Goal: Book appointment/travel/reservation

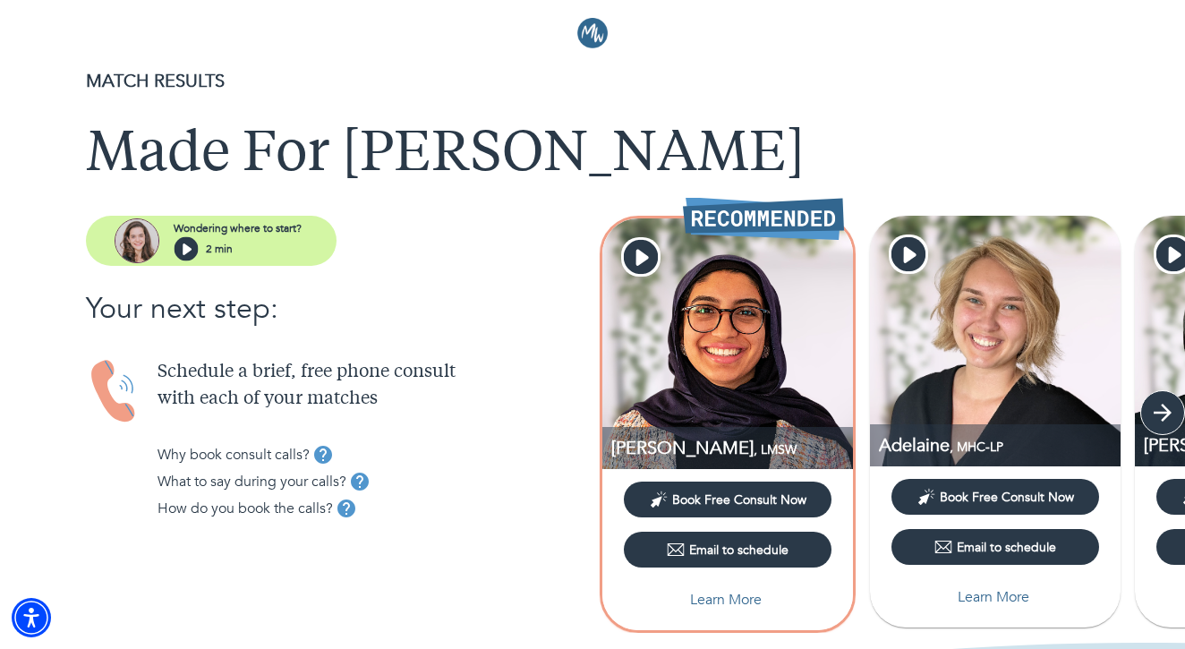
click at [1150, 417] on icon "button" at bounding box center [1162, 412] width 27 height 27
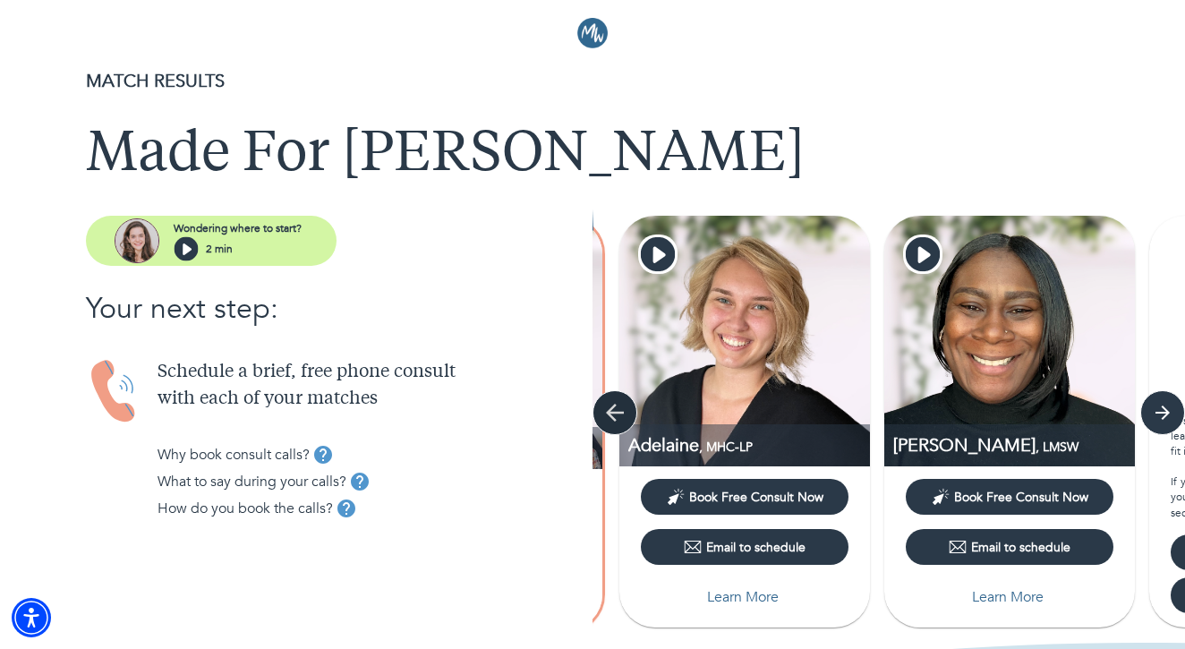
click at [612, 426] on button "button" at bounding box center [615, 412] width 45 height 45
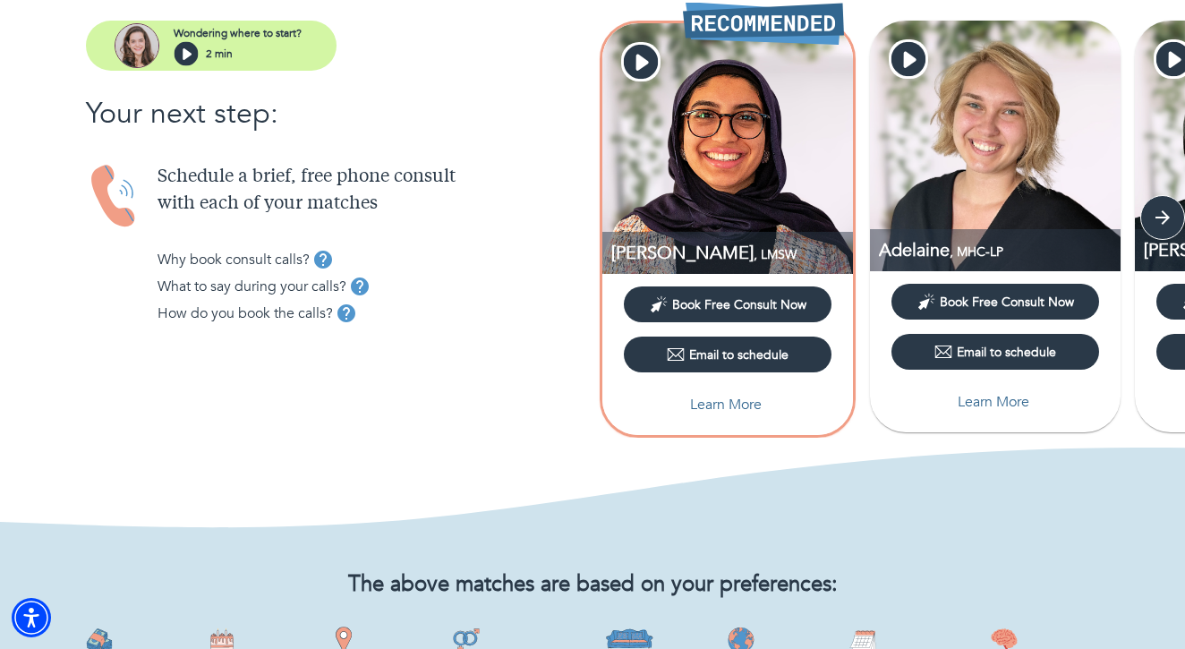
scroll to position [197, 0]
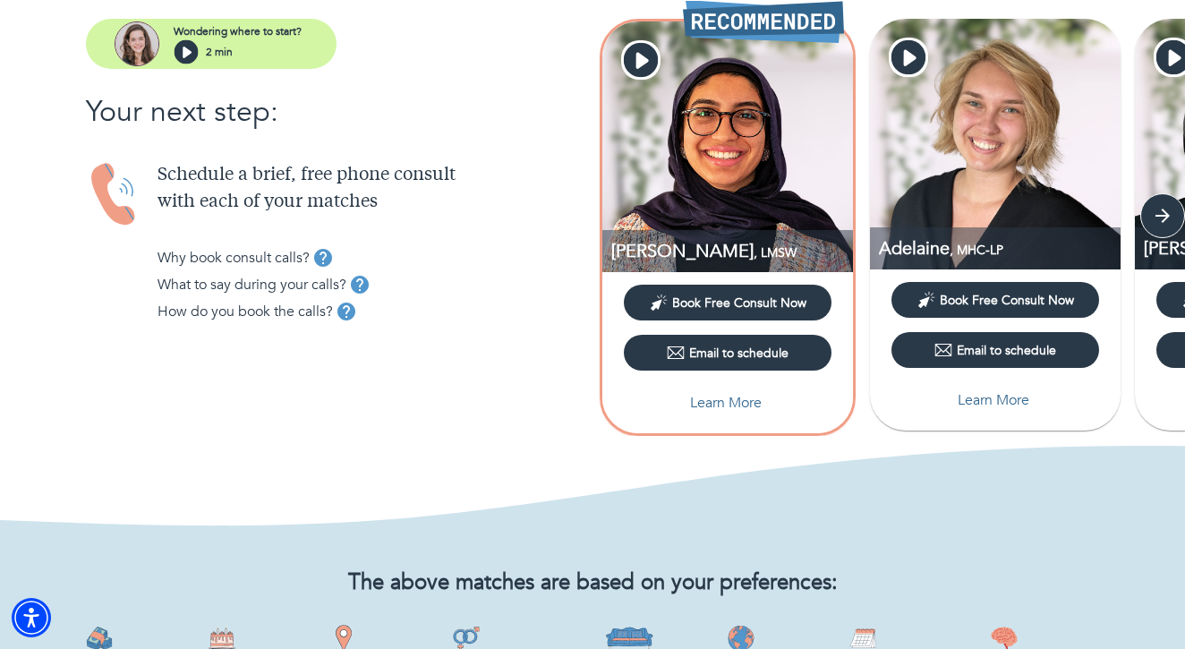
click at [723, 408] on p "Learn More" at bounding box center [726, 402] width 72 height 21
select select "6"
select select "2"
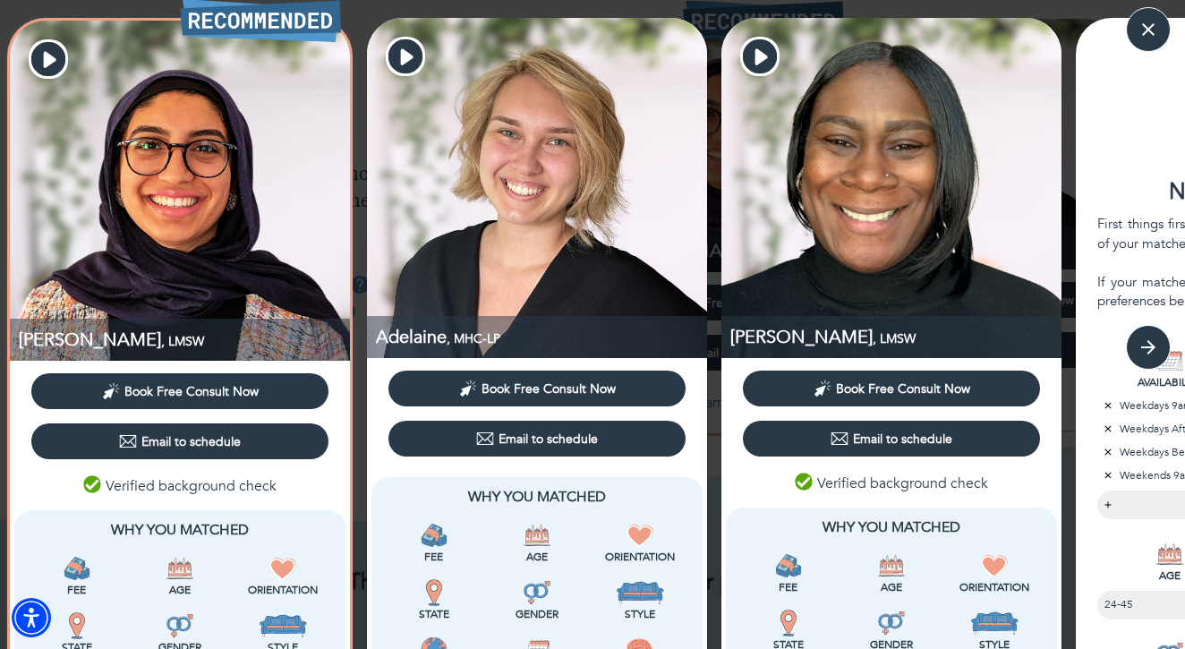
scroll to position [0, 0]
click at [47, 52] on icon "button" at bounding box center [48, 59] width 34 height 34
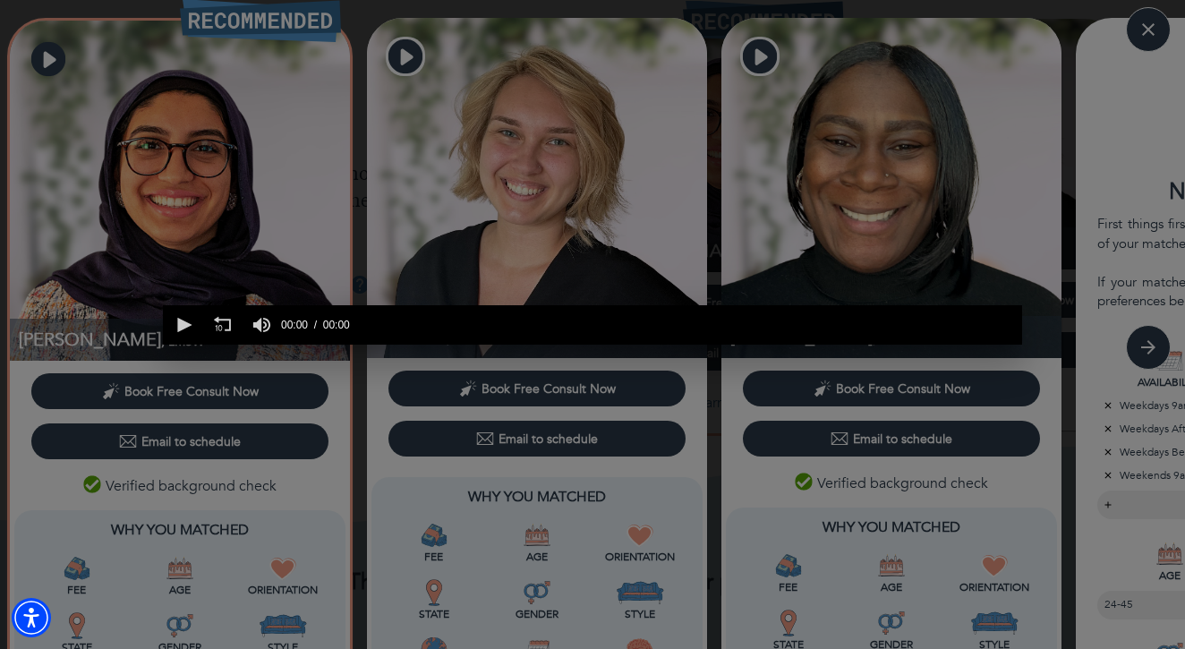
scroll to position [0, 859]
click at [1016, 294] on icon "button" at bounding box center [1011, 291] width 21 height 21
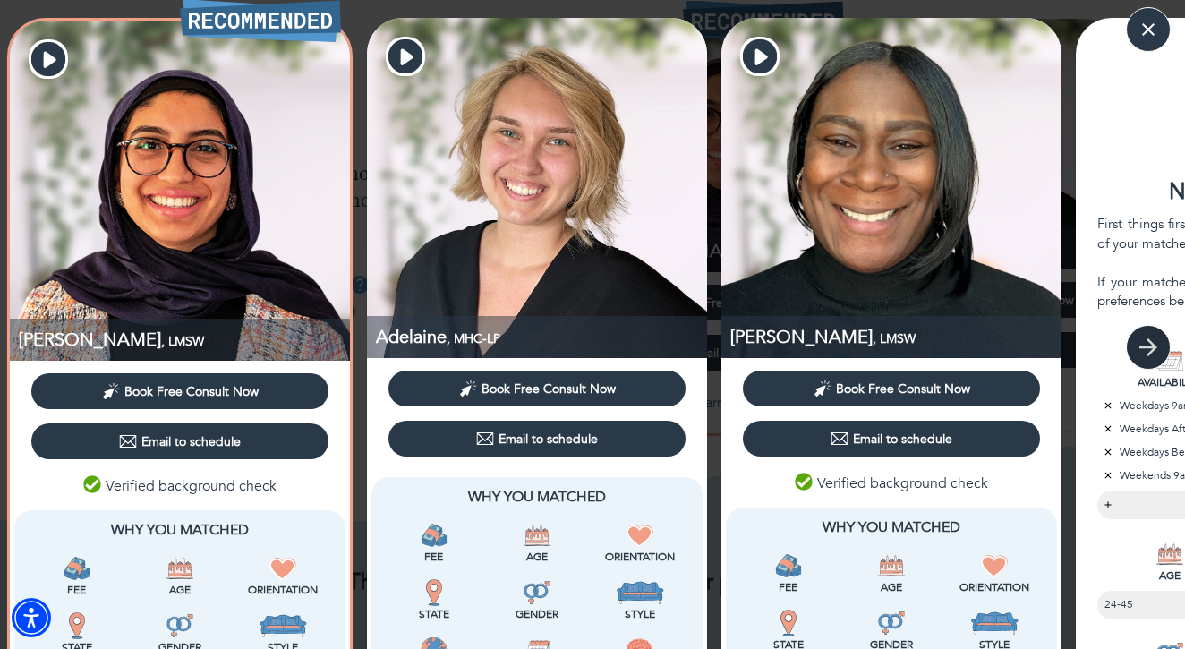
click at [1164, 342] on button "button" at bounding box center [1148, 347] width 45 height 45
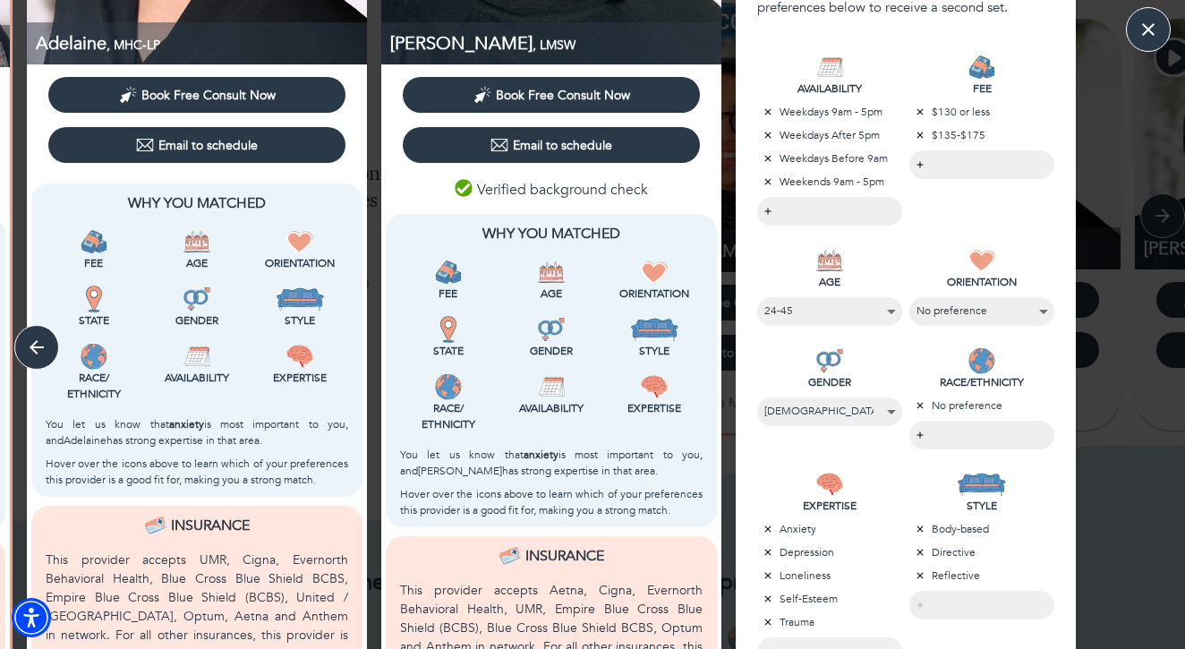
scroll to position [340, 0]
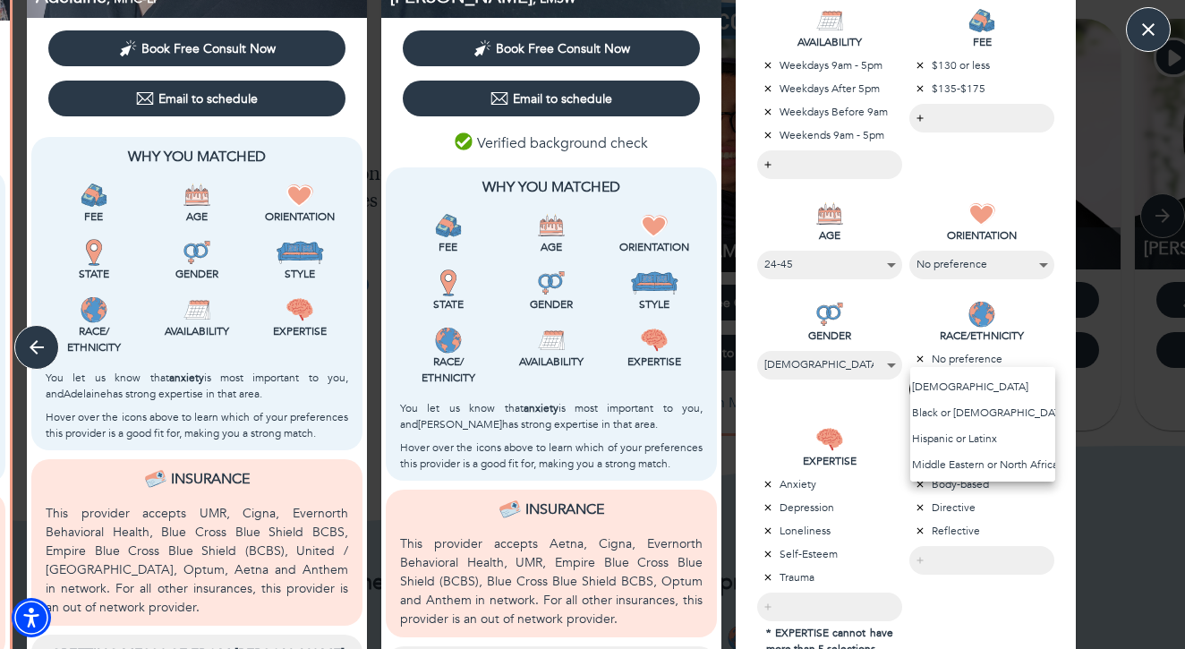
click at [968, 394] on body "MATCH RESULTS Made For [PERSON_NAME] where to start? 2 min Your next step: Sche…" at bounding box center [592, 127] width 1185 height 649
click at [968, 441] on li "White" at bounding box center [982, 442] width 145 height 26
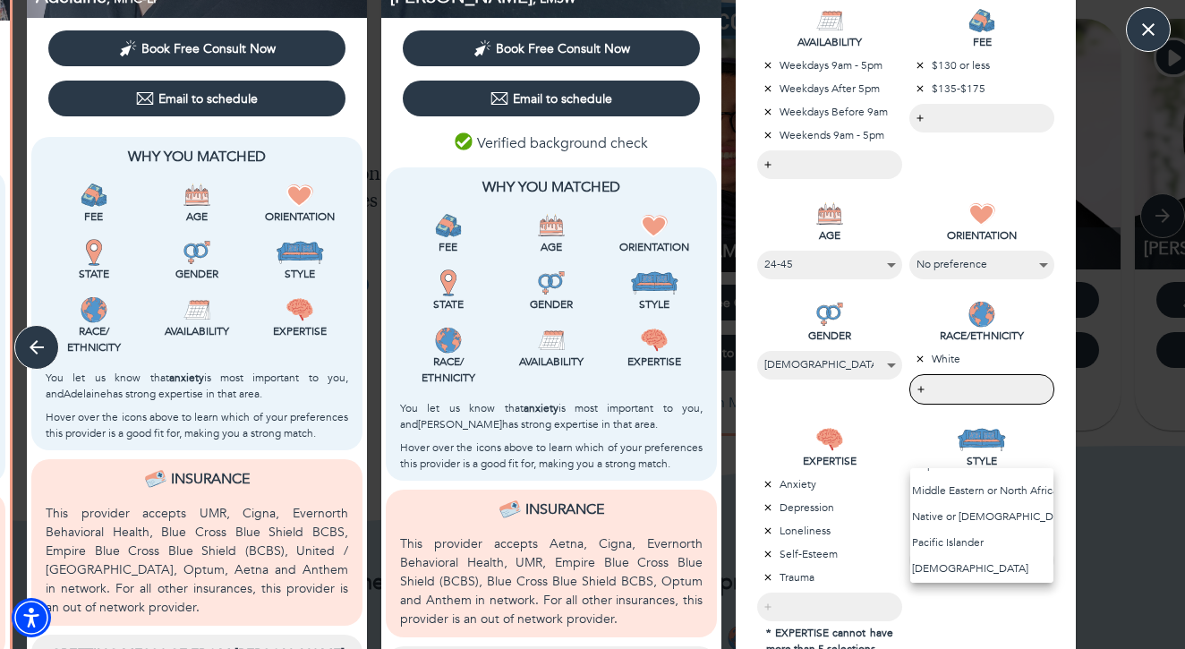
scroll to position [0, 0]
click at [853, 420] on div at bounding box center [592, 324] width 1185 height 649
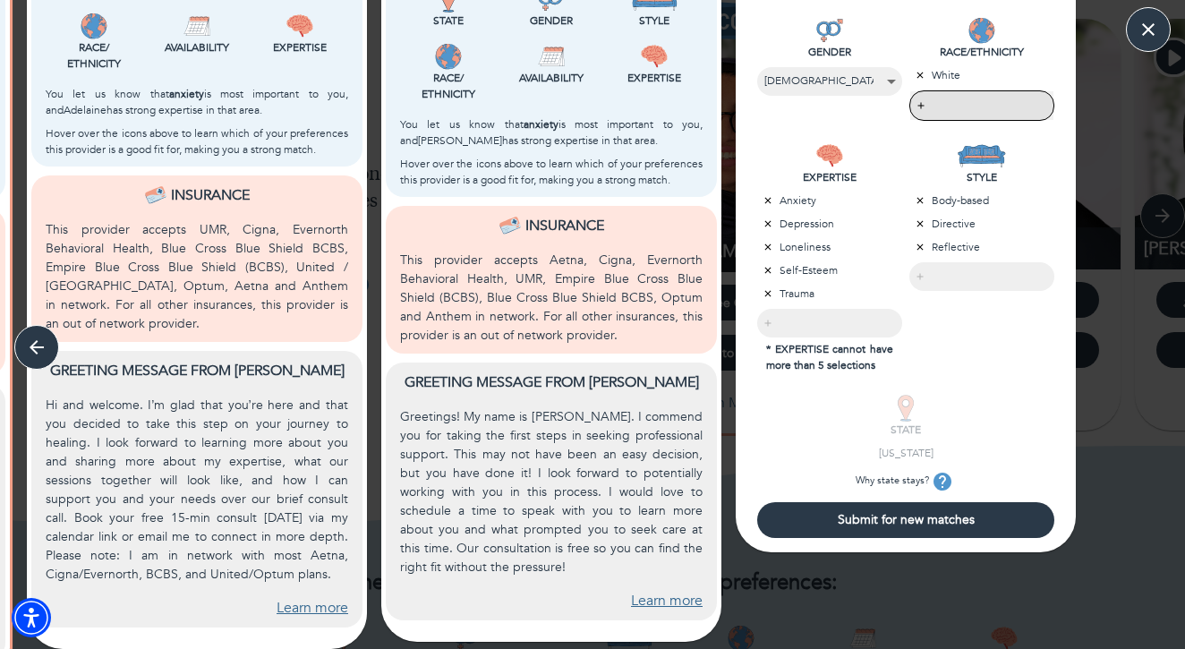
scroll to position [623, 0]
click at [840, 529] on span "Submit for new matches" at bounding box center [905, 520] width 283 height 17
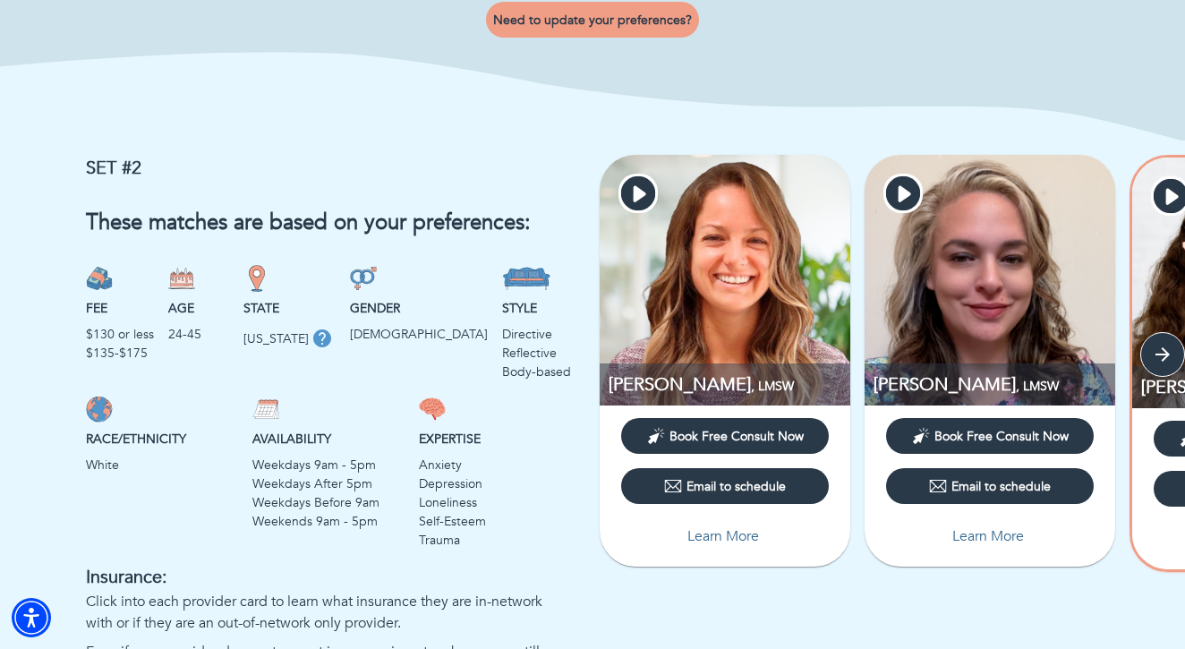
scroll to position [1193, 0]
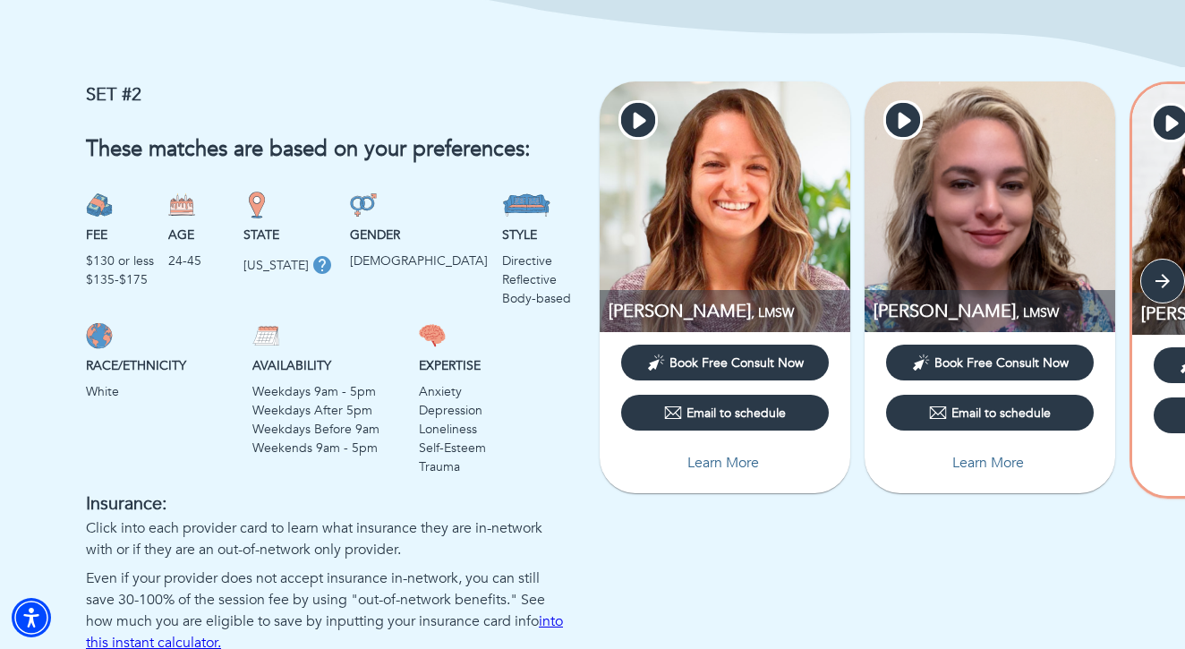
click at [704, 470] on p "Learn More" at bounding box center [723, 462] width 72 height 21
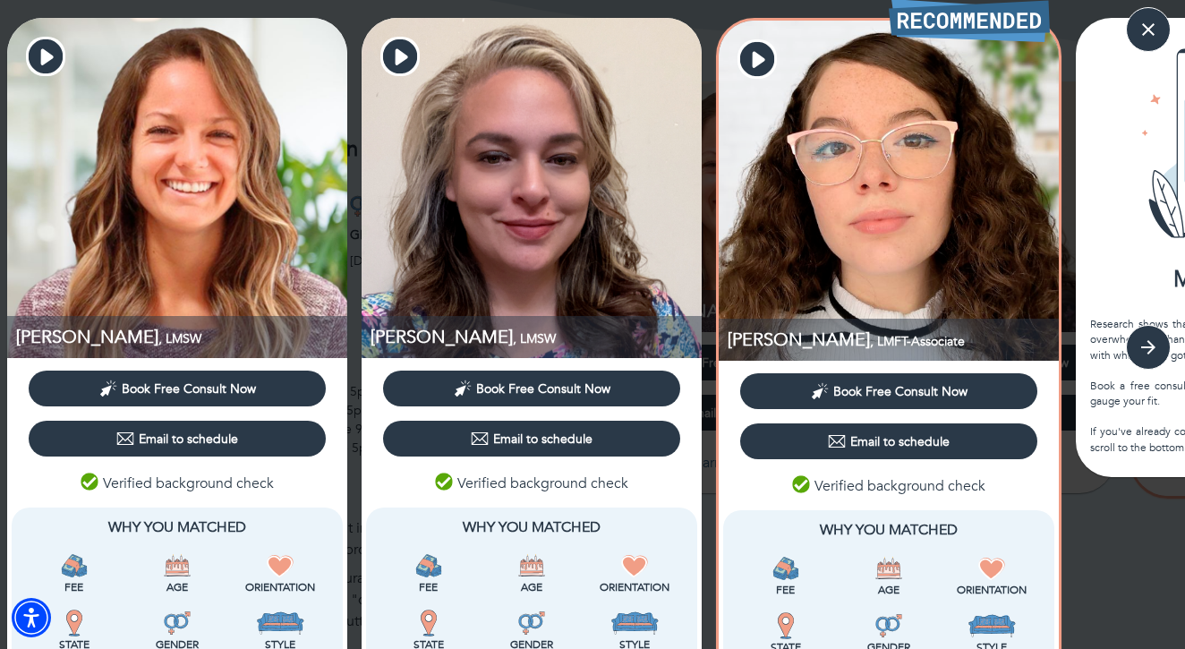
scroll to position [0, 0]
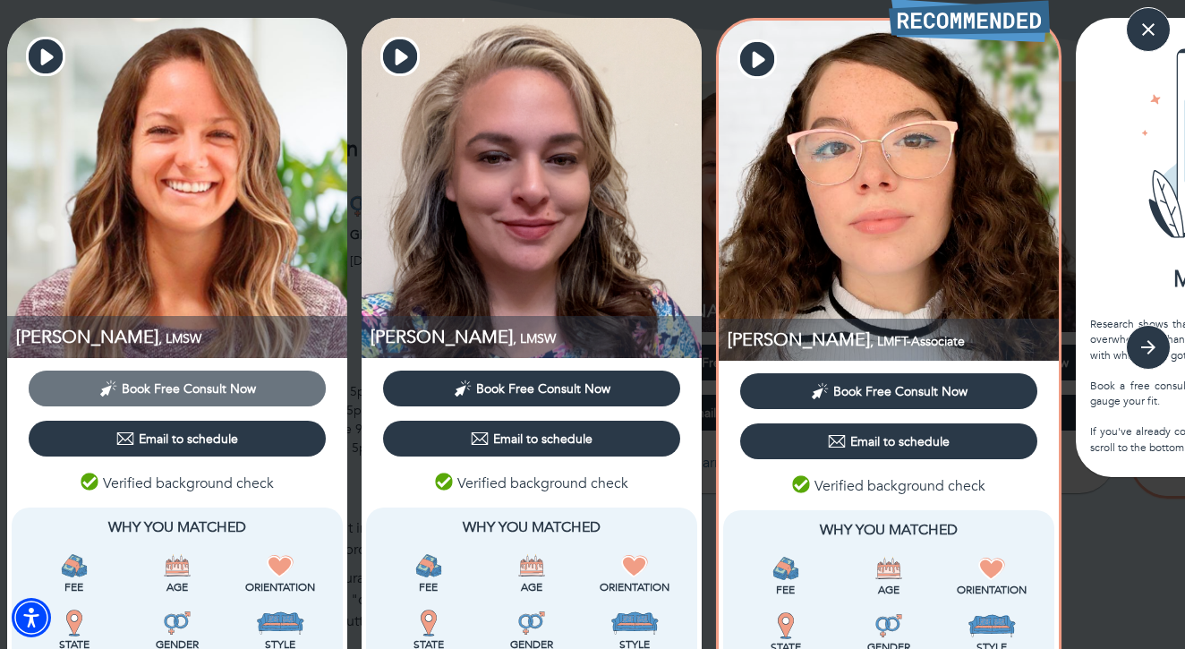
click at [154, 387] on span "Book Free Consult Now" at bounding box center [189, 388] width 134 height 17
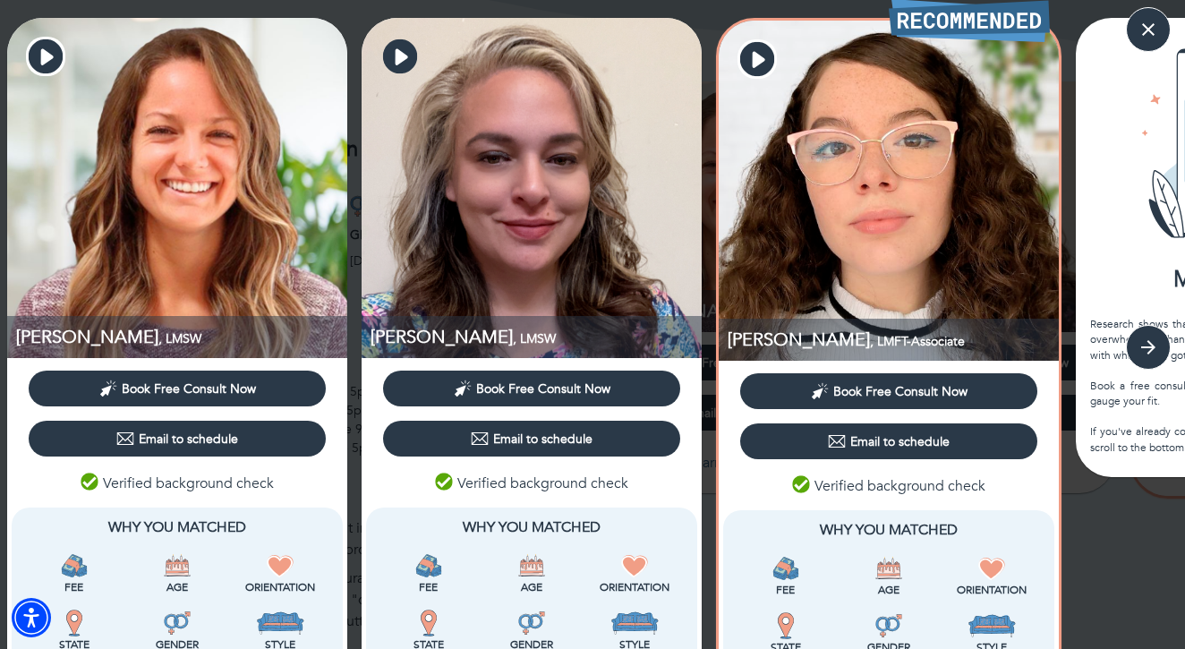
click at [404, 44] on icon "button" at bounding box center [400, 56] width 34 height 34
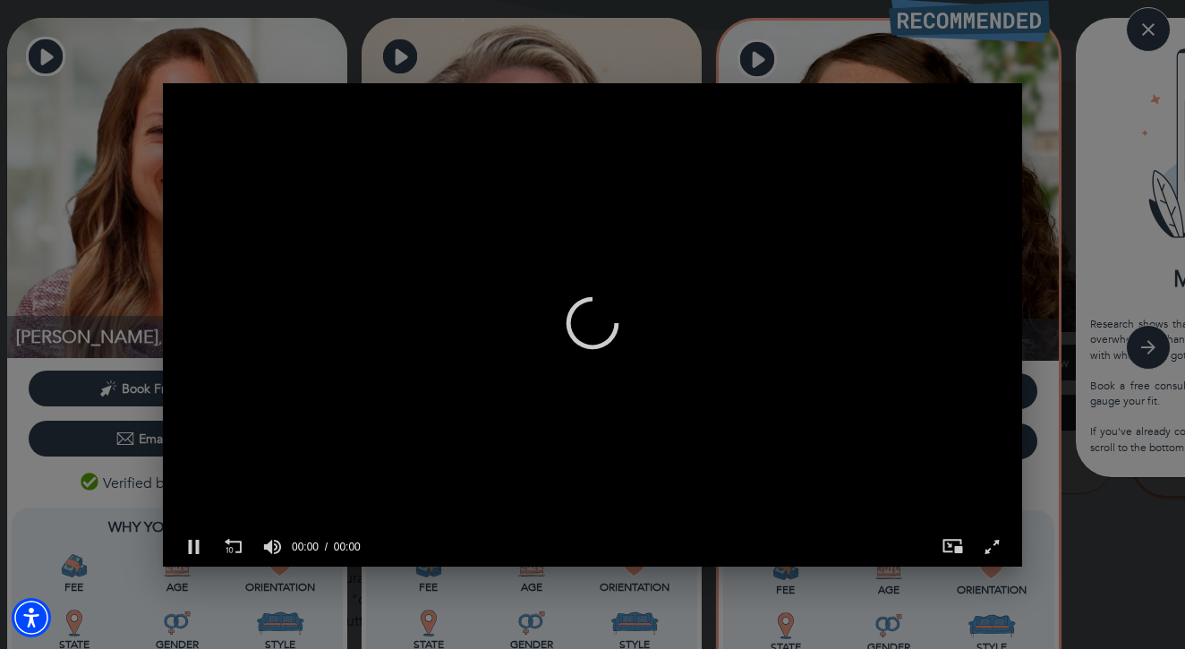
scroll to position [0, 1]
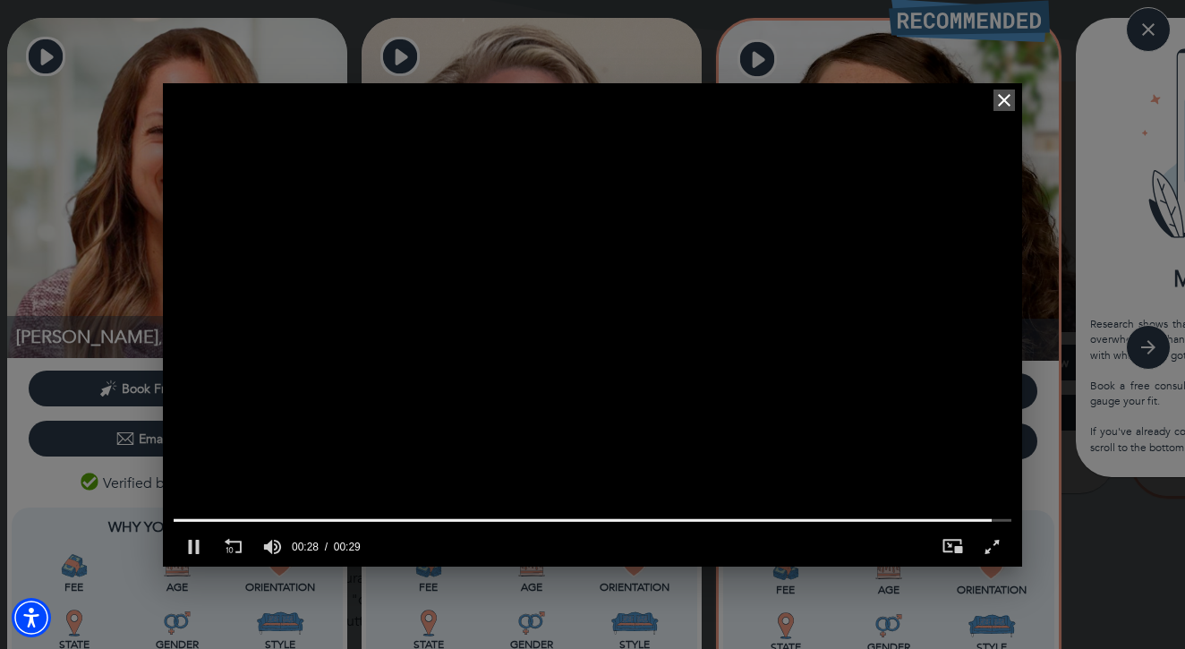
click at [1002, 96] on icon "button" at bounding box center [1004, 100] width 21 height 21
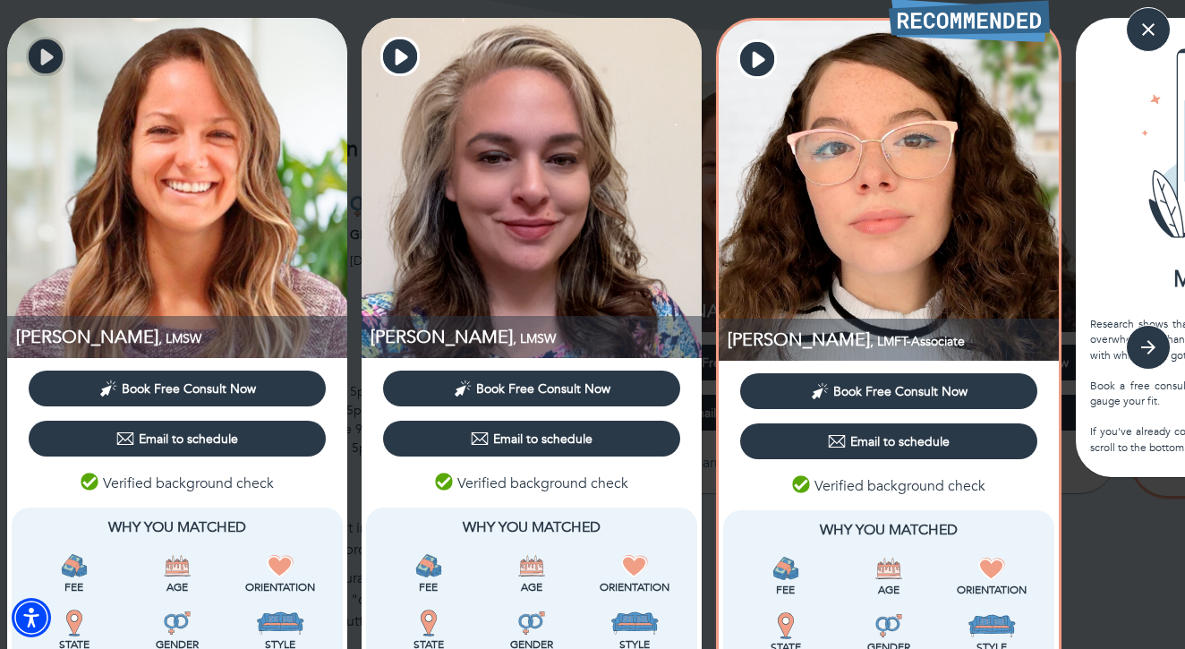
click at [45, 60] on icon "button" at bounding box center [47, 56] width 13 height 16
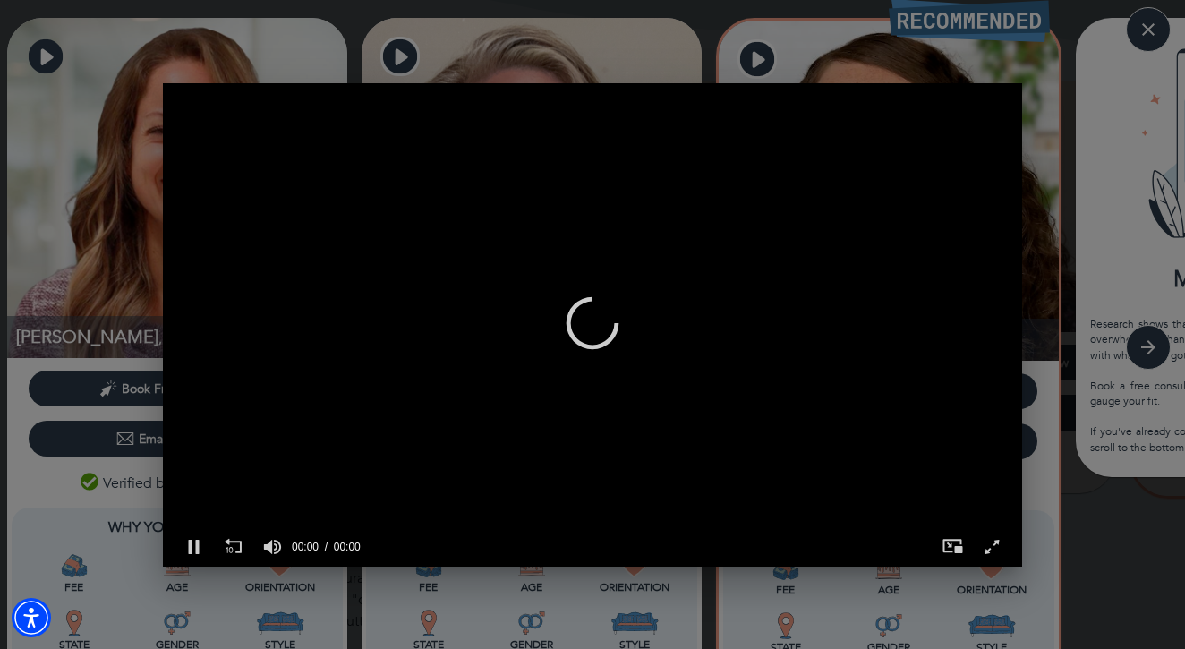
scroll to position [0, 859]
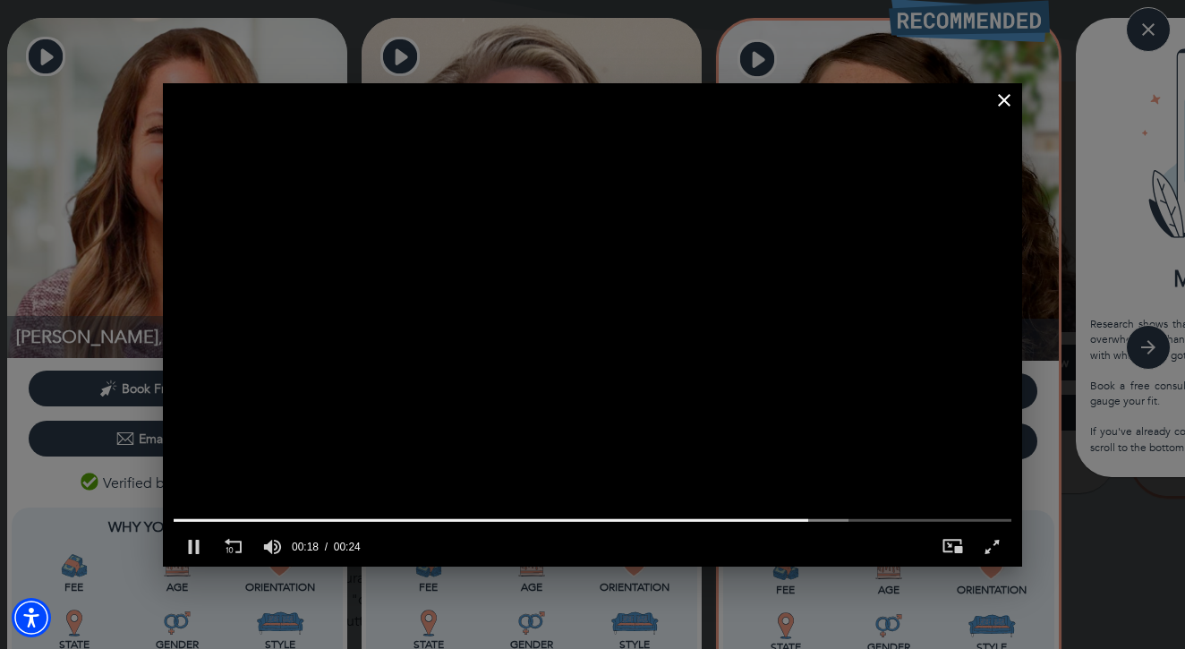
click at [1006, 107] on icon "button" at bounding box center [1004, 100] width 21 height 21
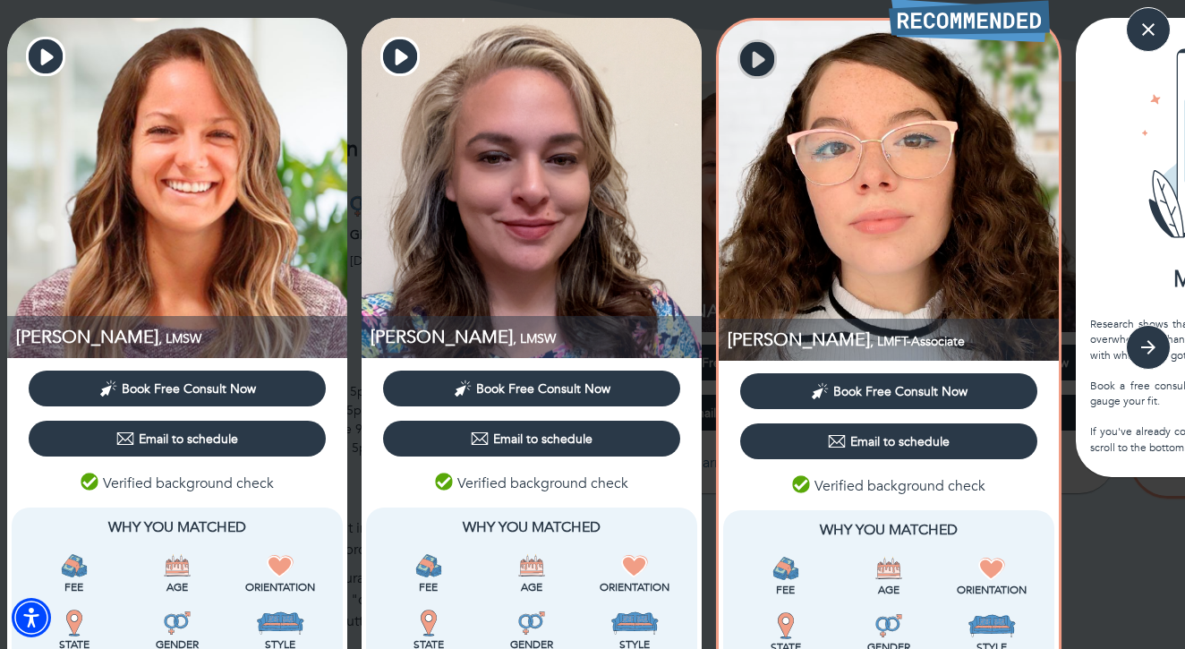
click at [760, 67] on icon "button" at bounding box center [757, 59] width 34 height 34
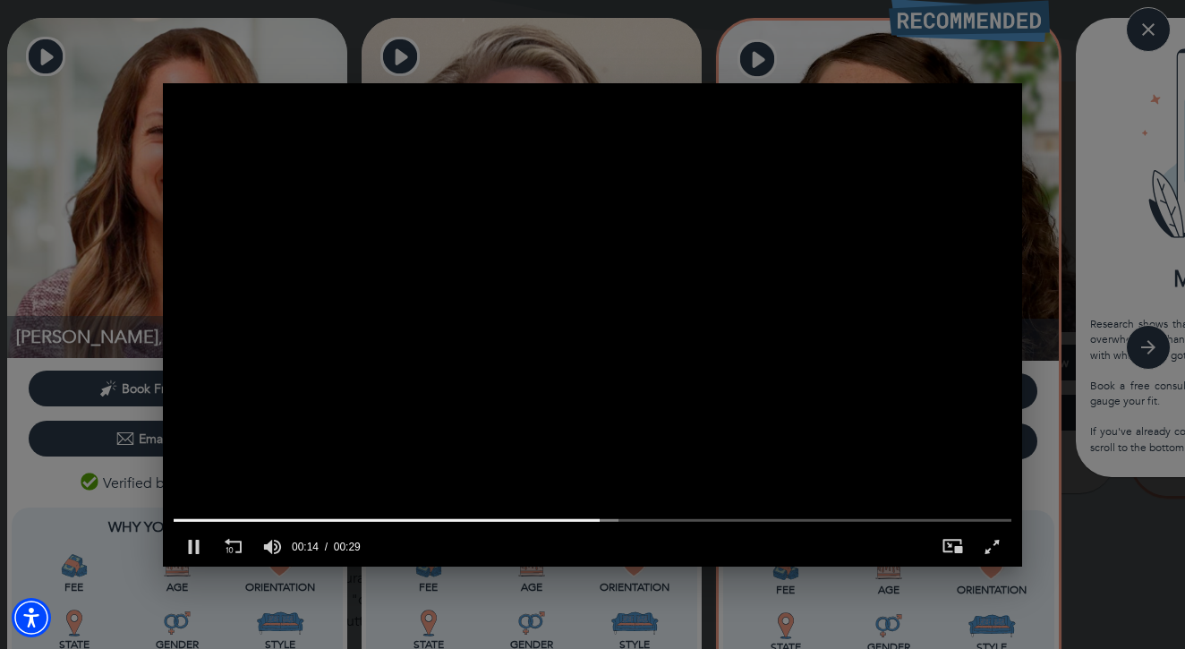
click at [1070, 73] on div "0 of 29 seconds Volume 90% Press shift question mark to access a list of keyboa…" at bounding box center [592, 324] width 1185 height 649
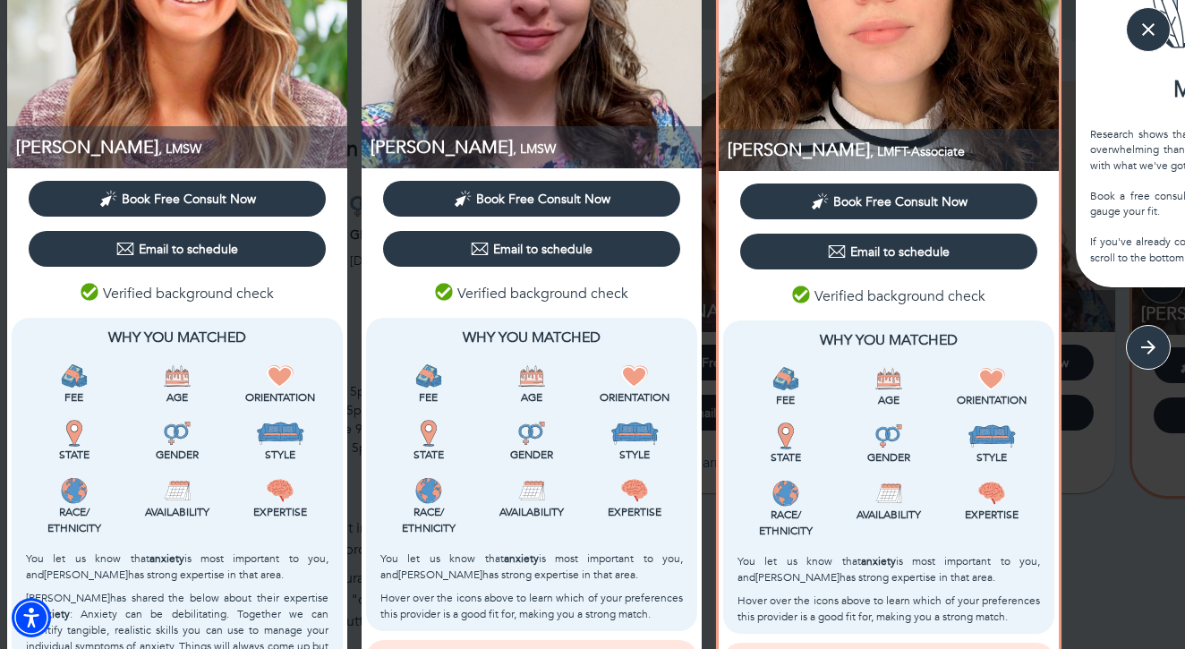
scroll to position [186, 0]
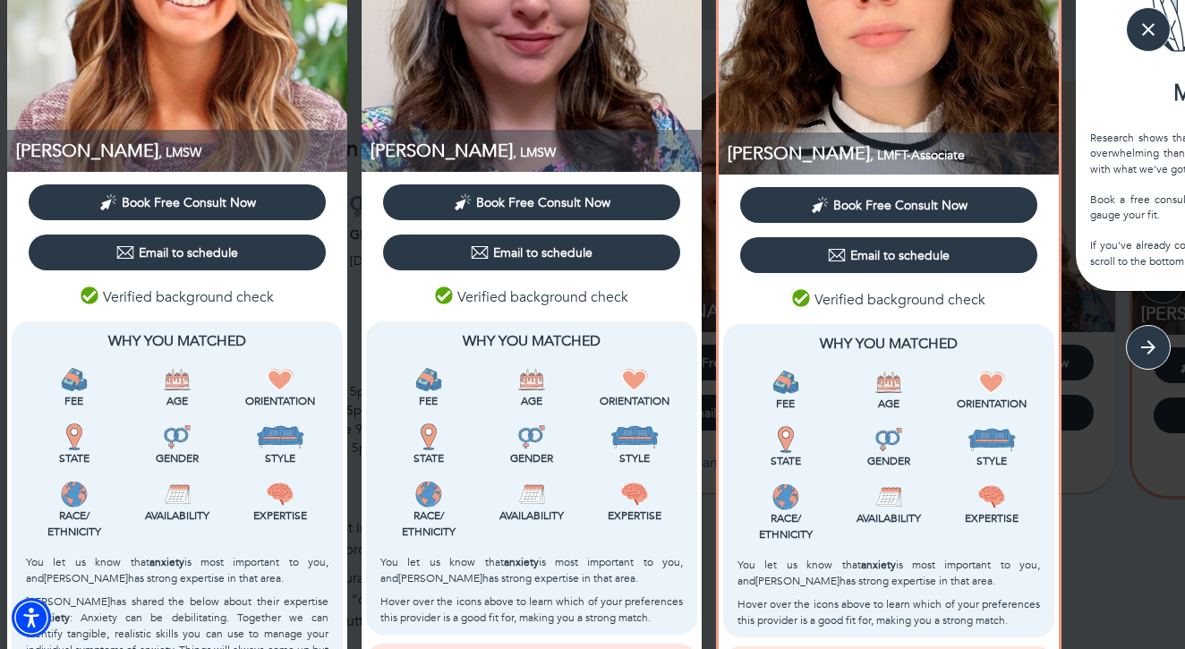
click at [917, 202] on span "Book Free Consult Now" at bounding box center [900, 205] width 134 height 17
